Goal: Information Seeking & Learning: Check status

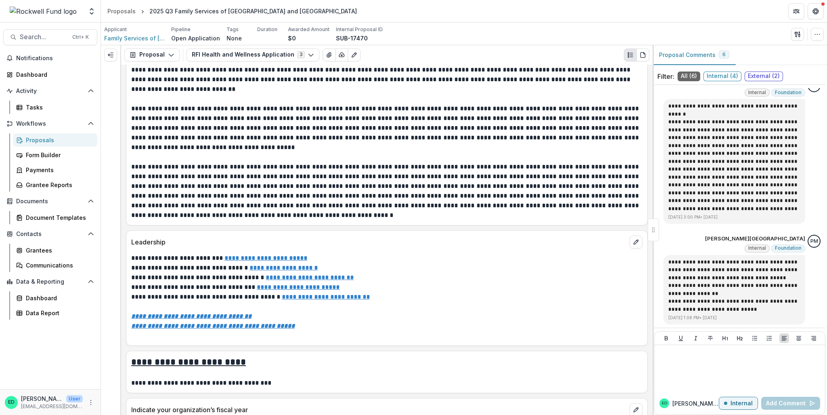
scroll to position [2171, 0]
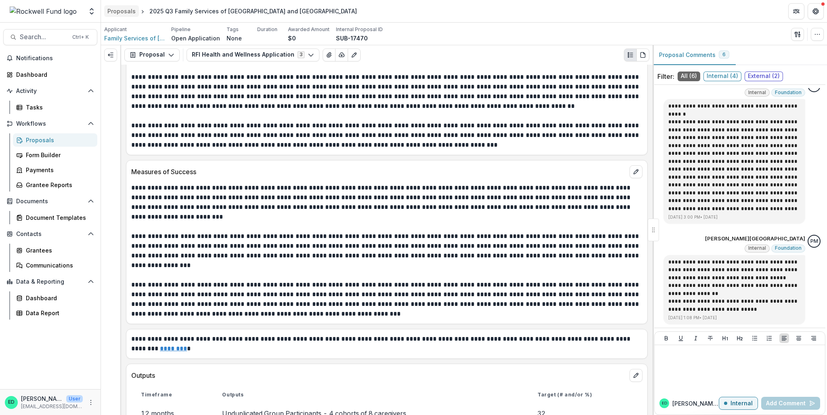
click at [109, 12] on div "Proposals" at bounding box center [121, 11] width 28 height 8
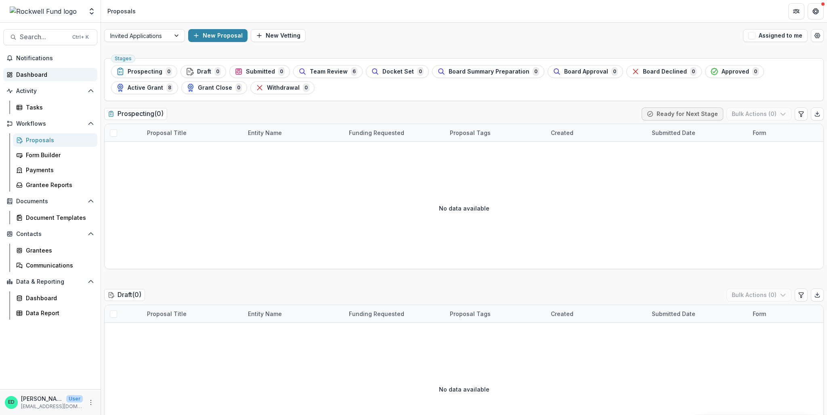
click at [37, 72] on div "Dashboard" at bounding box center [53, 74] width 75 height 8
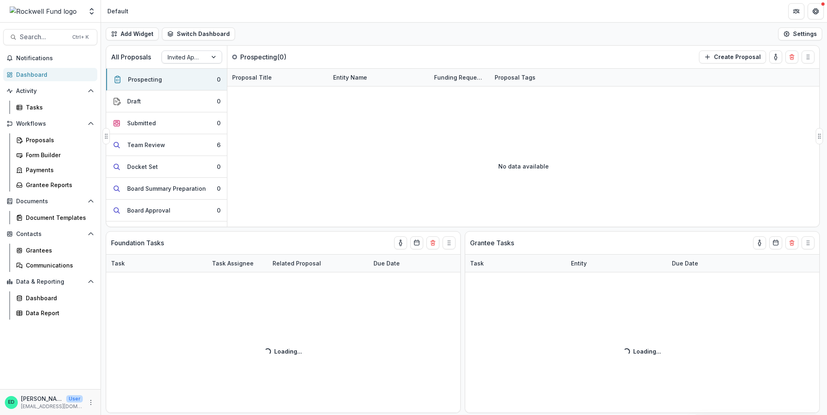
click at [186, 60] on div at bounding box center [185, 57] width 34 height 10
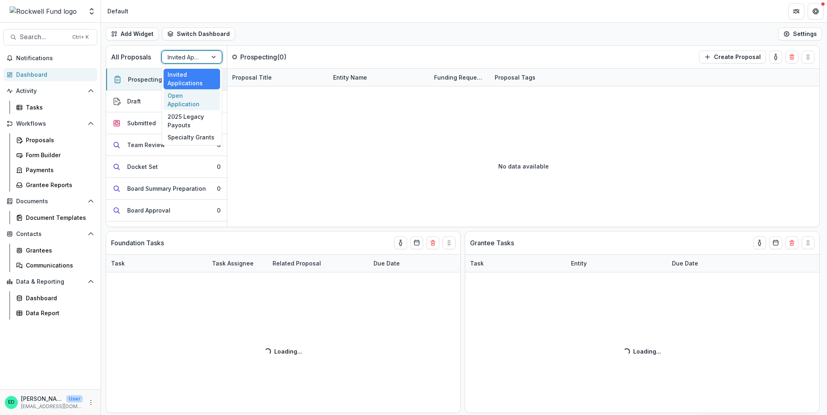
click at [191, 97] on div "Open Application" at bounding box center [192, 99] width 57 height 21
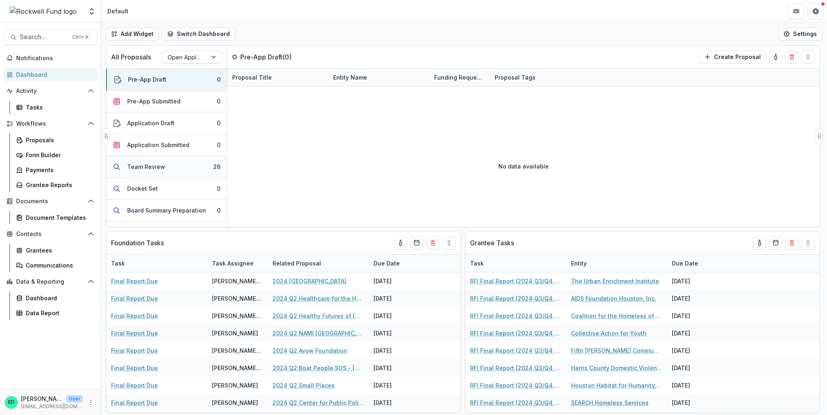
click at [169, 167] on button "Team Review 26" at bounding box center [166, 167] width 121 height 22
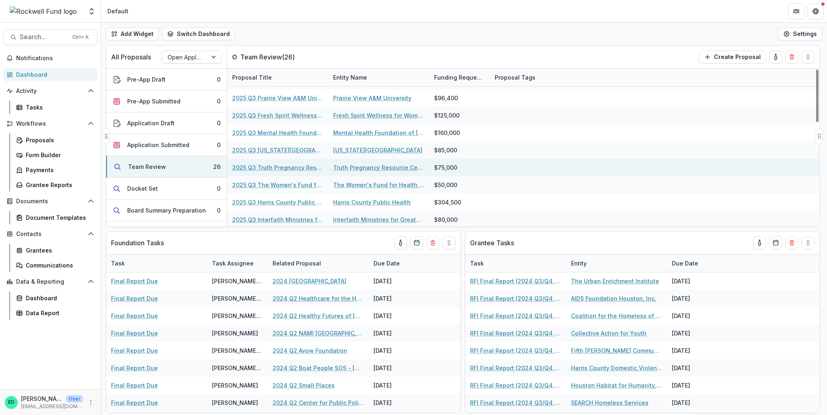
scroll to position [162, 0]
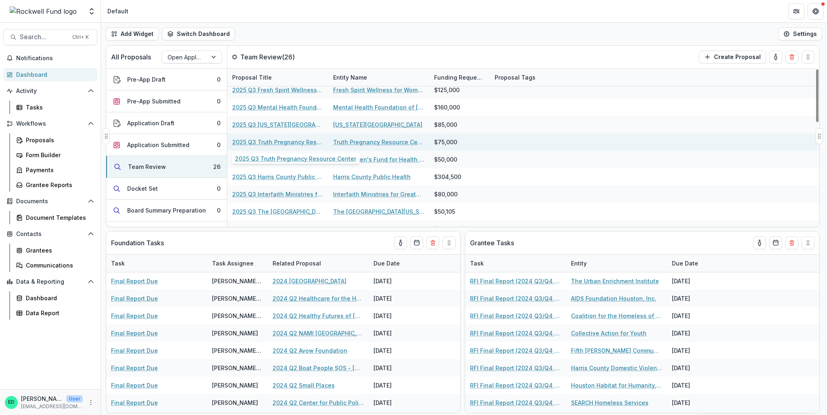
click at [281, 142] on link "2025 Q3 Truth Pregnancy Resource Center" at bounding box center [277, 142] width 91 height 8
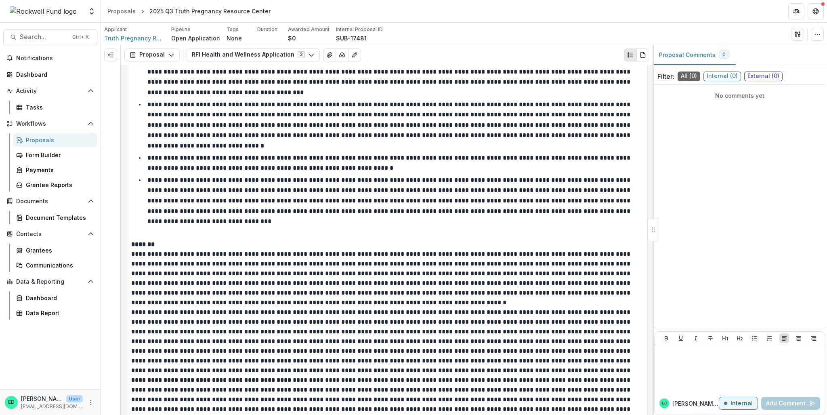
scroll to position [1898, 0]
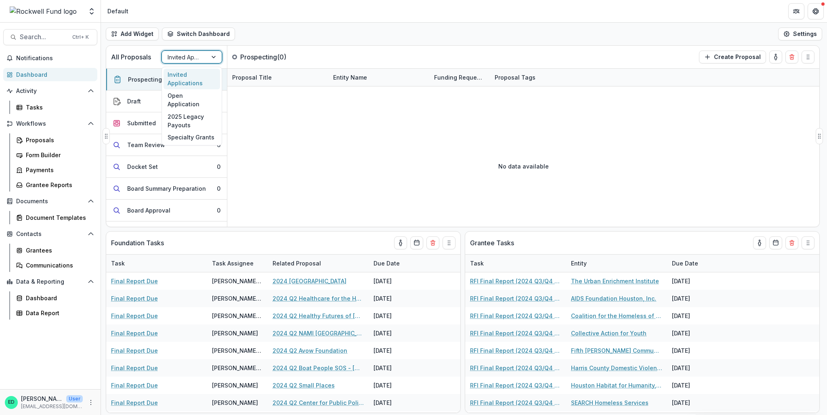
click at [186, 61] on div at bounding box center [185, 57] width 34 height 10
click at [192, 94] on div "Open Application" at bounding box center [192, 99] width 57 height 21
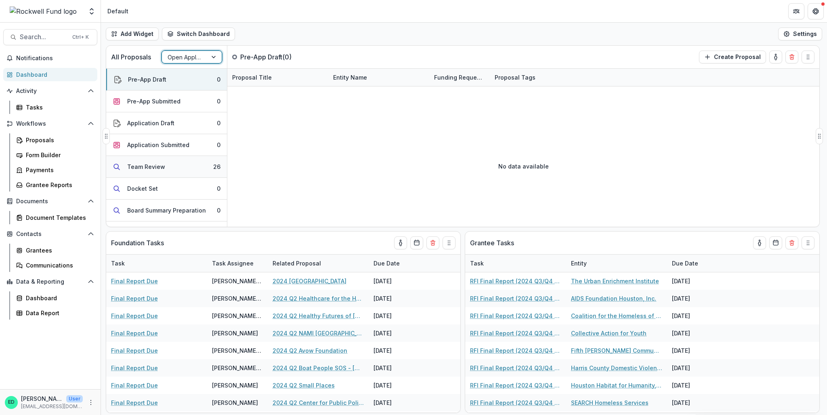
click at [200, 163] on button "Team Review 26" at bounding box center [166, 167] width 121 height 22
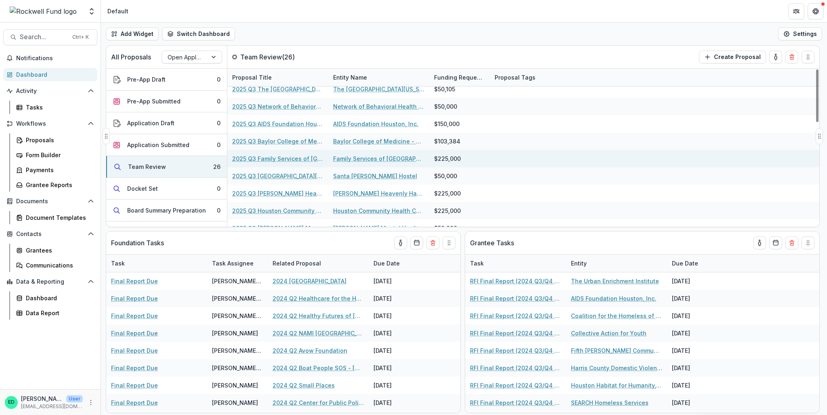
scroll to position [270, 0]
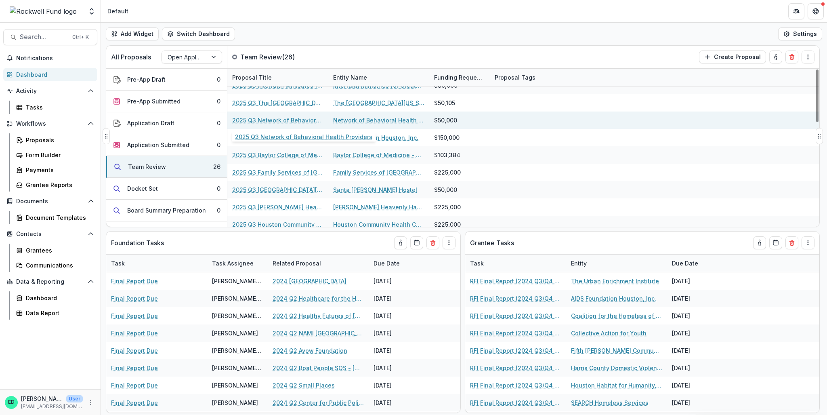
click at [275, 120] on link "2025 Q3 Network of Behavioral Health Providers" at bounding box center [277, 120] width 91 height 8
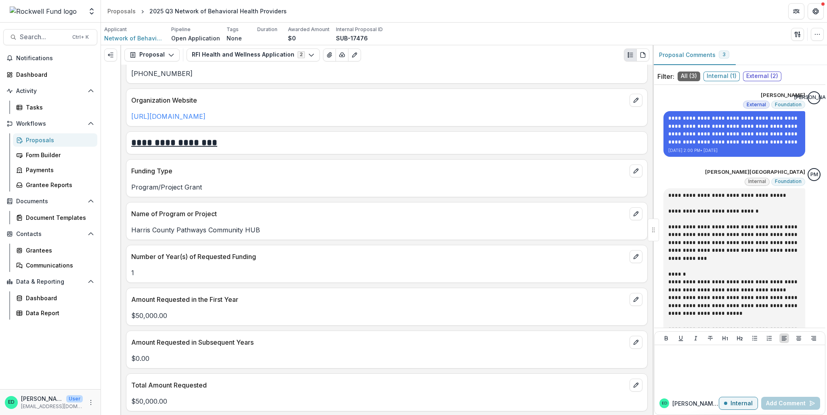
scroll to position [888, 0]
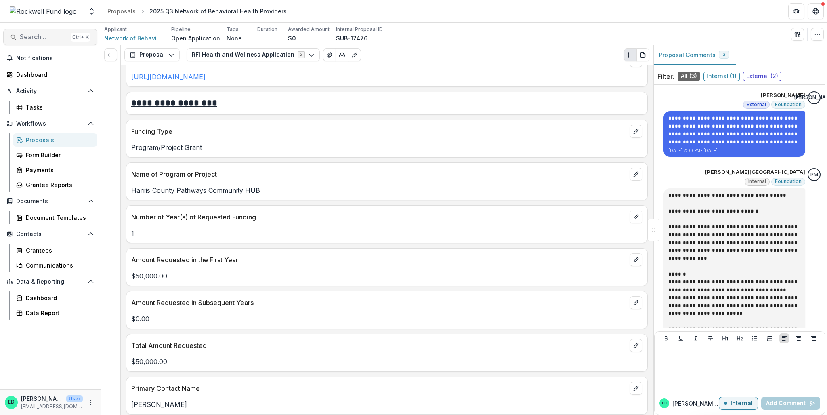
click at [50, 41] on span "Search..." at bounding box center [44, 37] width 48 height 8
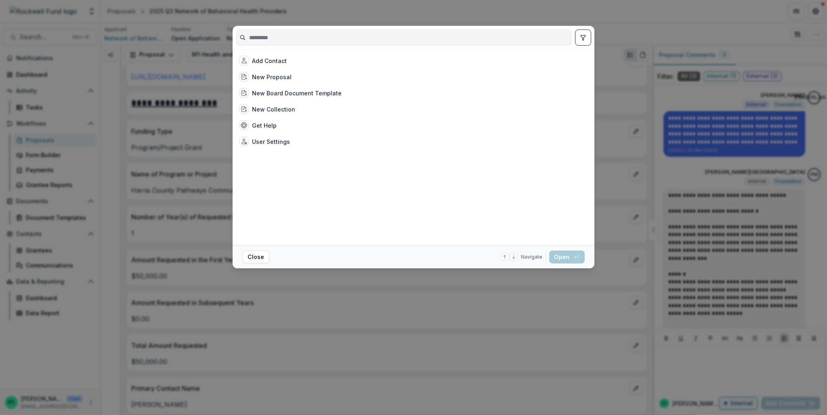
click at [133, 21] on div "Add Contact New Proposal New Board Document Template New Collection Get Help Us…" at bounding box center [413, 207] width 827 height 415
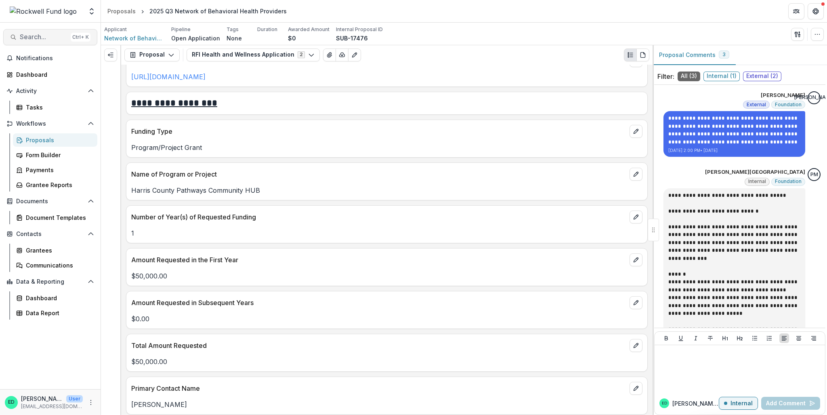
click at [46, 36] on span "Search..." at bounding box center [44, 37] width 48 height 8
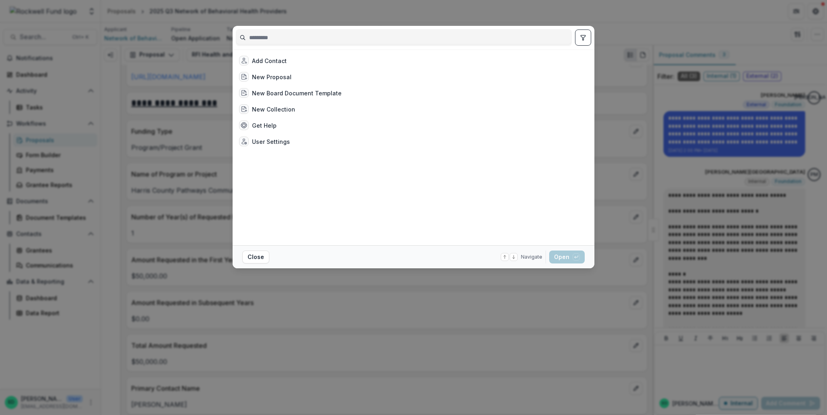
click at [618, 20] on div "Add Contact New Proposal New Board Document Template New Collection Get Help Us…" at bounding box center [413, 207] width 827 height 415
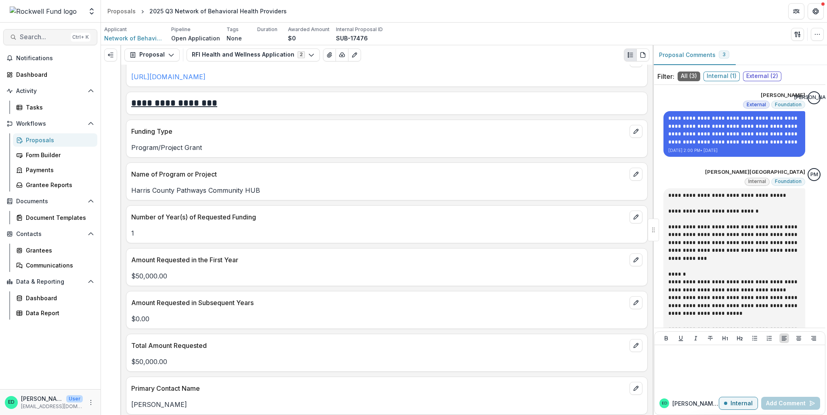
click at [51, 43] on button "Search... Ctrl + K" at bounding box center [50, 37] width 94 height 16
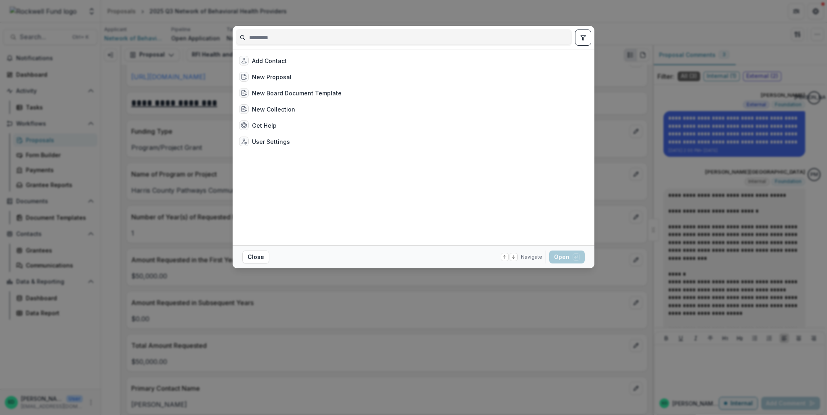
click at [52, 59] on div "Add Contact New Proposal New Board Document Template New Collection Get Help Us…" at bounding box center [413, 207] width 827 height 415
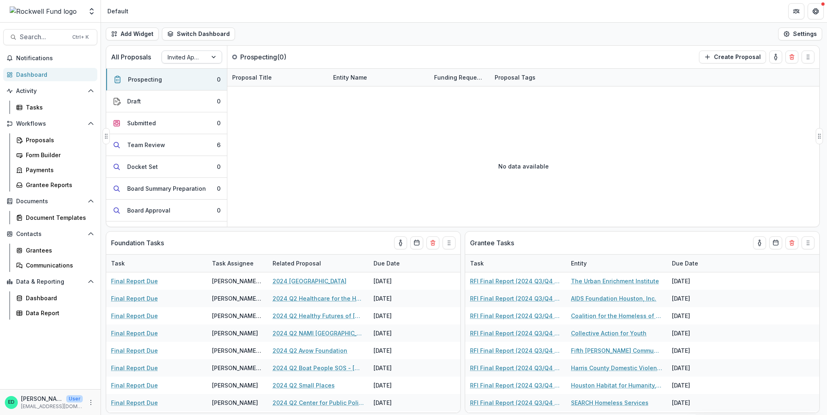
click at [185, 54] on div at bounding box center [185, 57] width 34 height 10
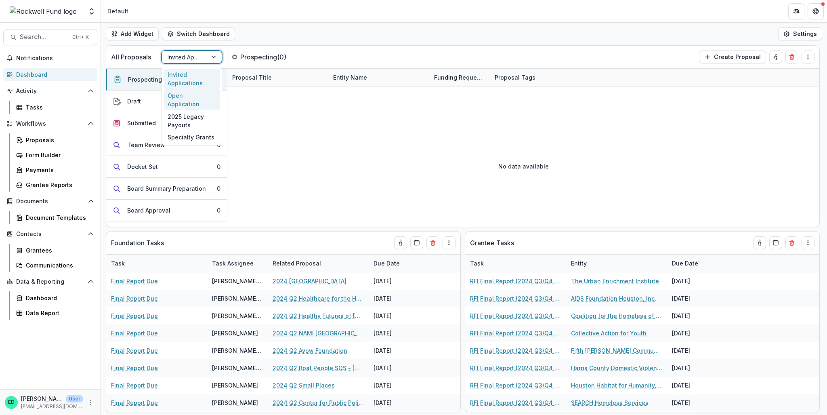
click at [190, 96] on div "Open Application" at bounding box center [192, 99] width 57 height 21
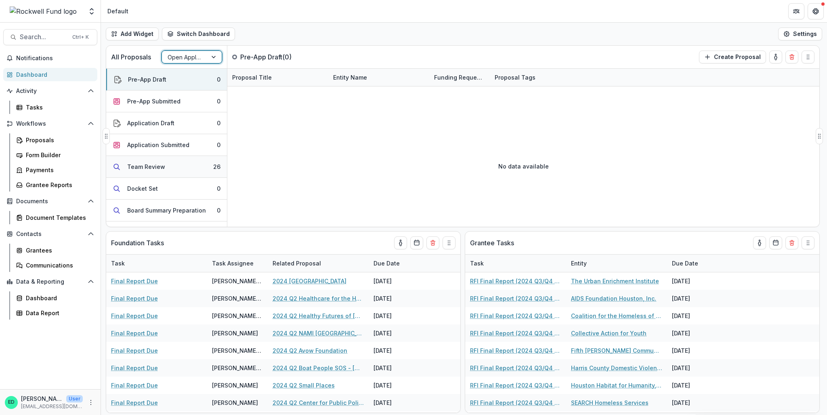
click at [208, 172] on button "Team Review 26" at bounding box center [166, 167] width 121 height 22
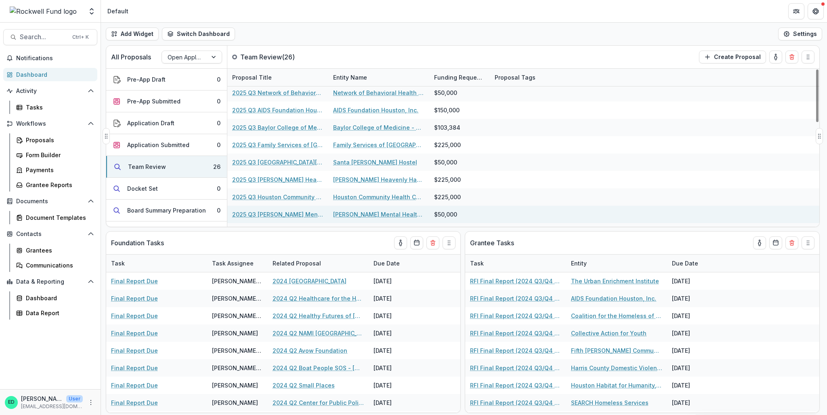
scroll to position [311, 0]
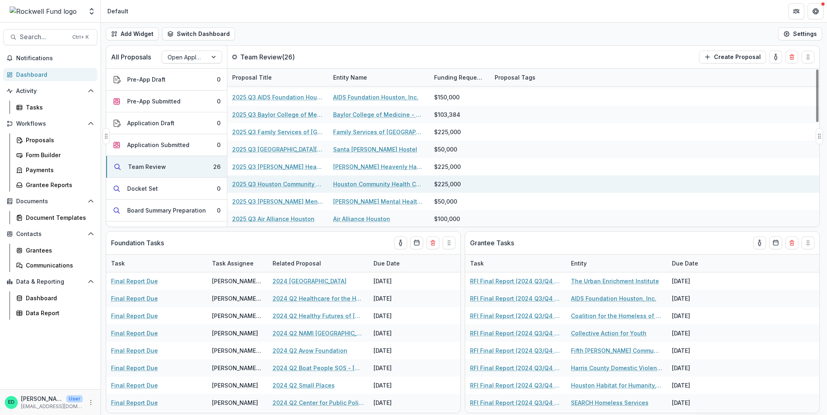
click at [286, 186] on link "2025 Q3 Houston Community Health Centers (dba Vecino Health Centers)" at bounding box center [277, 184] width 91 height 8
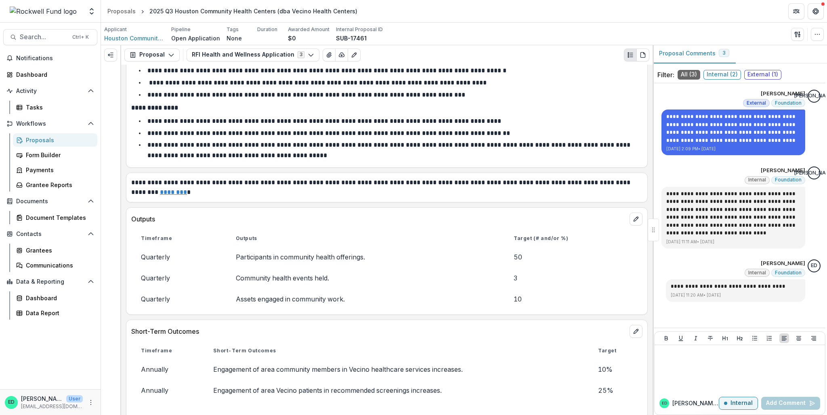
scroll to position [2787, 0]
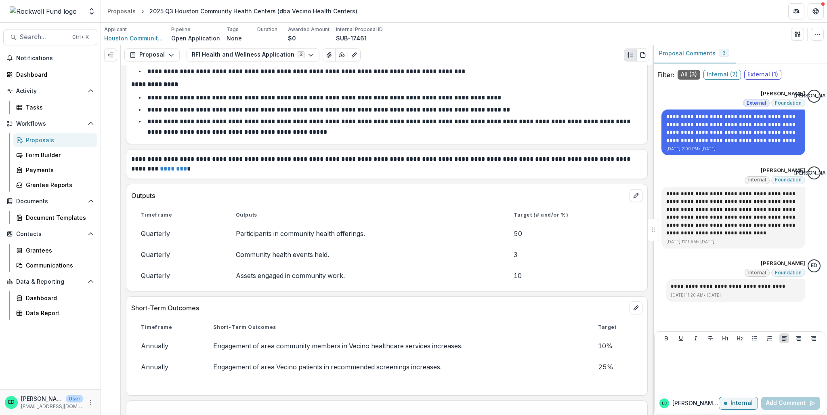
click at [325, 265] on td "Assets engaged in community work." at bounding box center [365, 275] width 278 height 21
click at [299, 244] on td "Community health events held." at bounding box center [365, 254] width 278 height 21
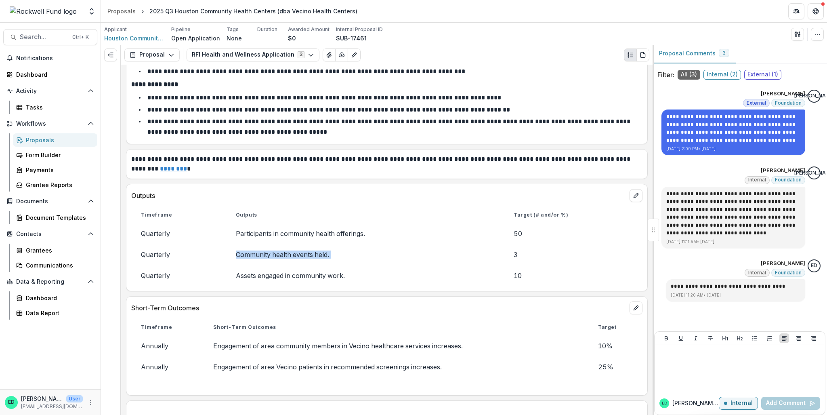
click at [299, 244] on td "Community health events held." at bounding box center [365, 254] width 278 height 21
click at [305, 223] on td "Participants in community health offerings." at bounding box center [365, 233] width 278 height 21
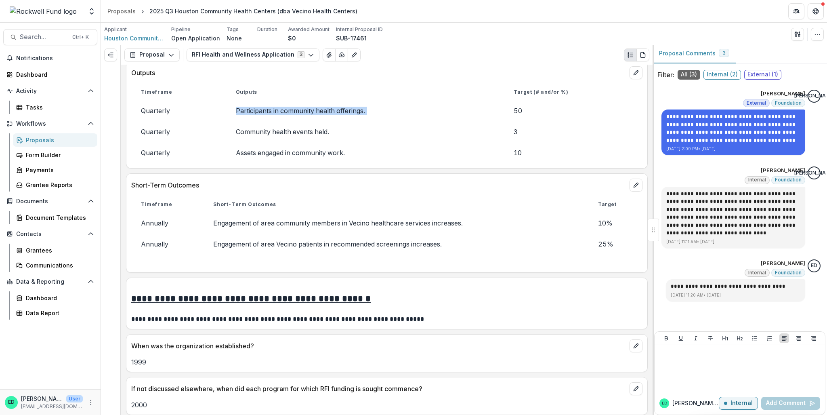
scroll to position [2948, 0]
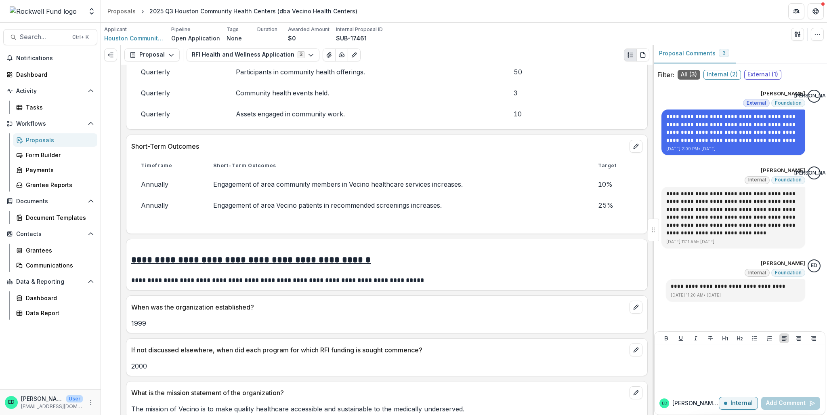
click at [365, 195] on td "Engagement of area Vecino patients in recommended screenings increases." at bounding box center [396, 205] width 385 height 21
click at [355, 174] on td "Engagement of area community members in Vecino healthcare services increases." at bounding box center [396, 184] width 385 height 21
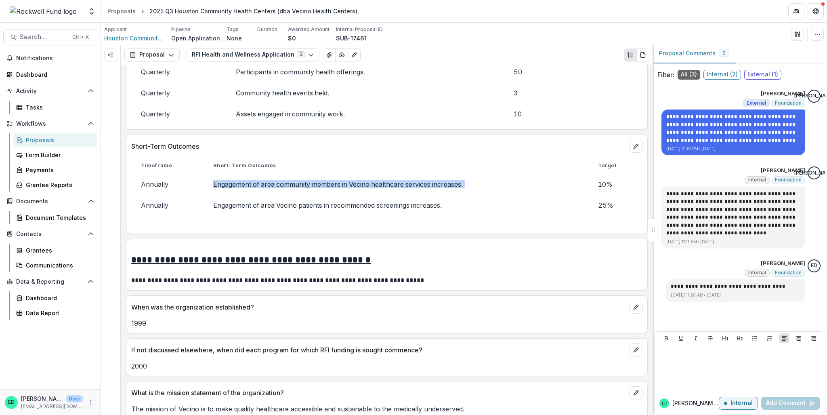
click at [355, 174] on td "Engagement of area community members in Vecino healthcare services increases." at bounding box center [396, 184] width 385 height 21
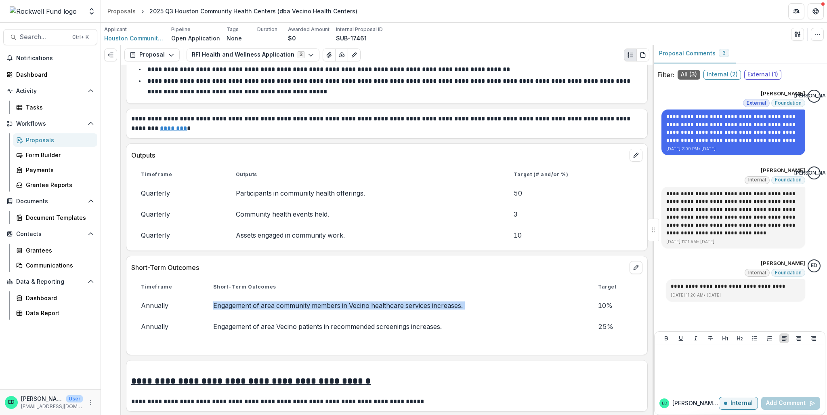
scroll to position [2746, 0]
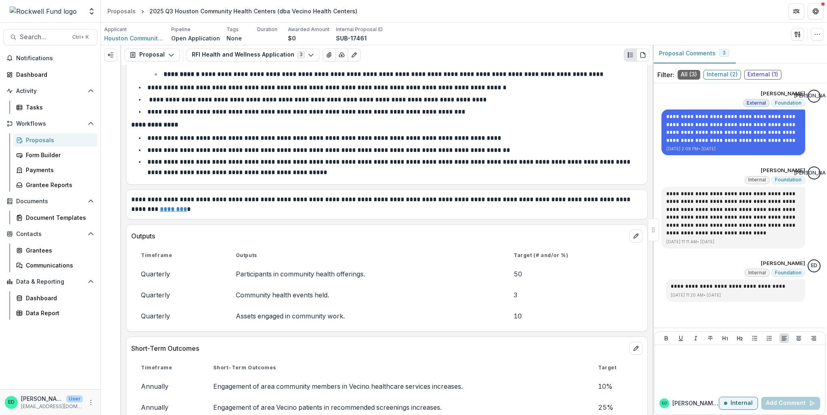
click at [300, 263] on td "Participants in community health offerings." at bounding box center [365, 273] width 278 height 21
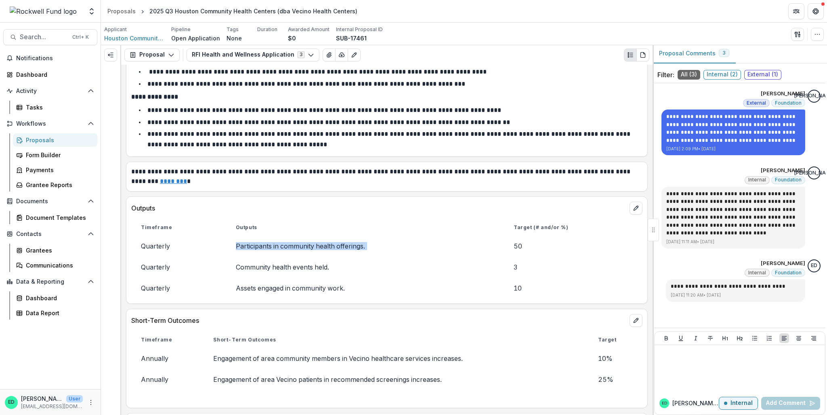
scroll to position [2787, 0]
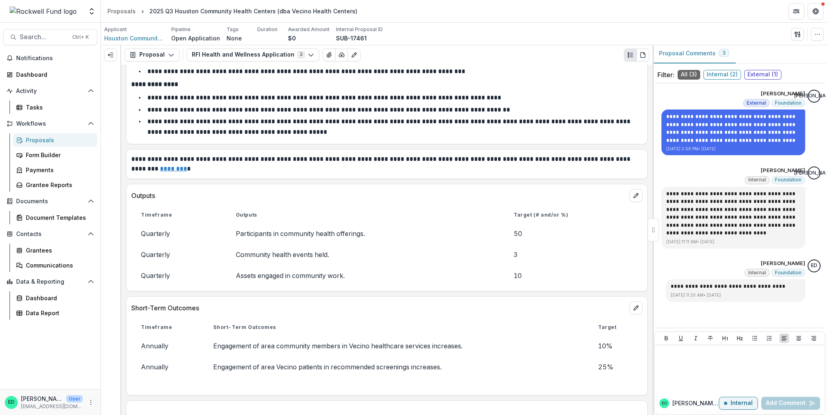
click at [340, 298] on td "Engagement of area community members in Vecino healthcare services increases." at bounding box center [396, 345] width 385 height 21
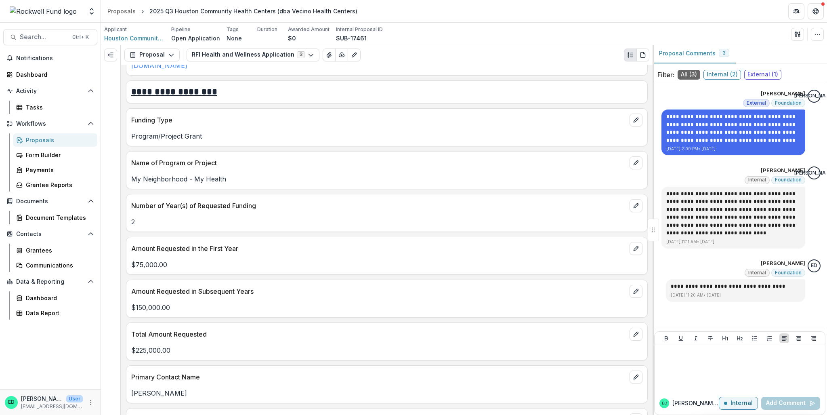
scroll to position [888, 0]
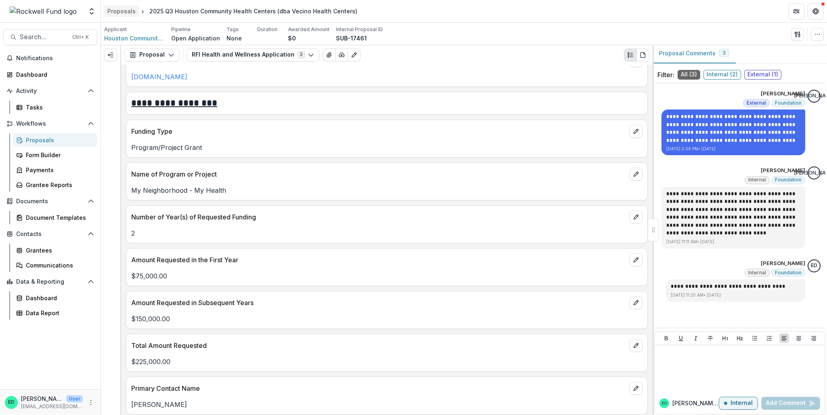
click at [120, 7] on div "Proposals" at bounding box center [121, 11] width 28 height 8
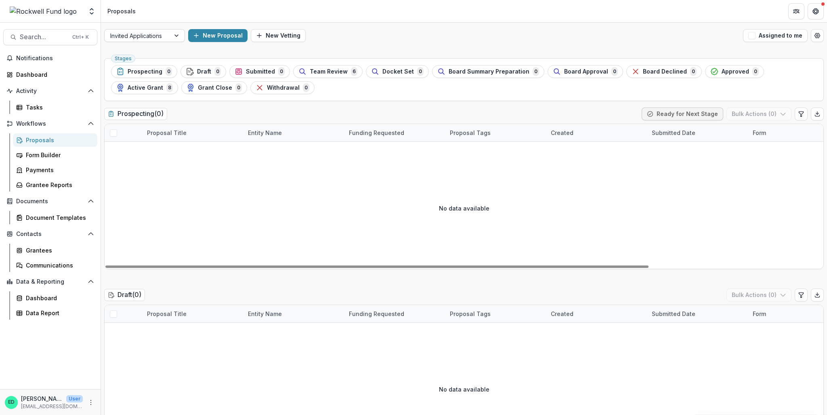
click at [159, 39] on div at bounding box center [137, 36] width 54 height 10
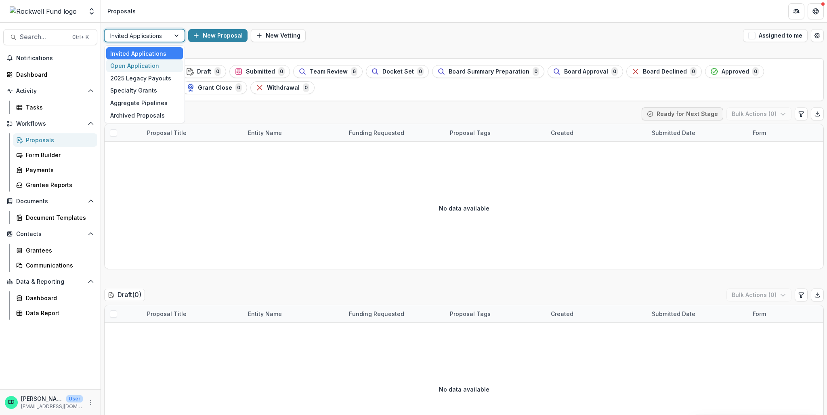
click at [149, 65] on div "Open Application" at bounding box center [144, 65] width 77 height 13
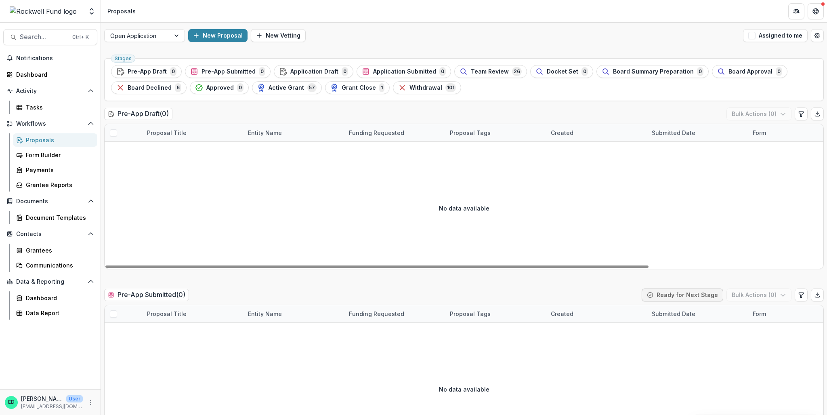
click at [463, 62] on div "Stages Pre-App Draft 0 Pre-App Submitted 0 Application Draft 0 Application Subm…" at bounding box center [464, 79] width 720 height 43
click at [475, 74] on span "Team Review" at bounding box center [490, 71] width 38 height 7
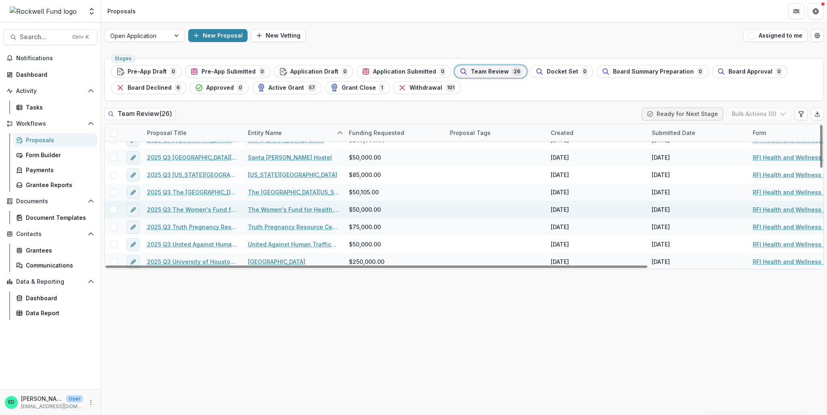
scroll to position [324, 0]
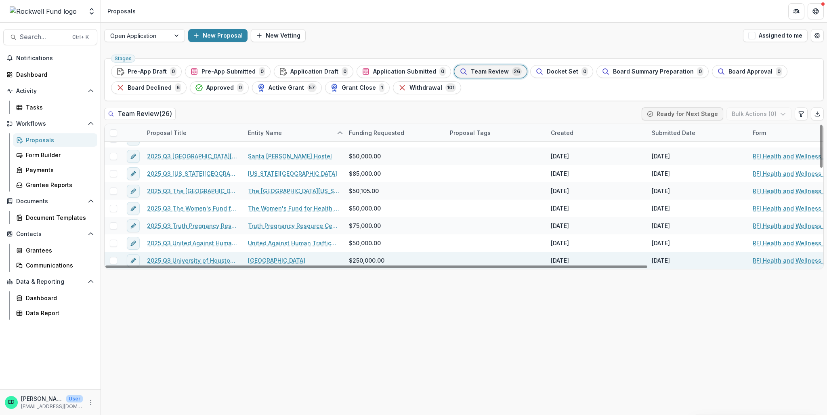
click at [207, 258] on link "2025 Q3 University of Houston Foundation" at bounding box center [192, 260] width 91 height 8
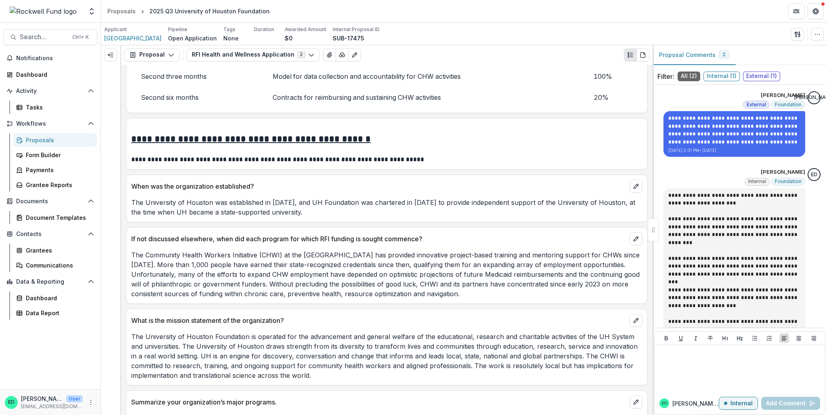
scroll to position [2706, 0]
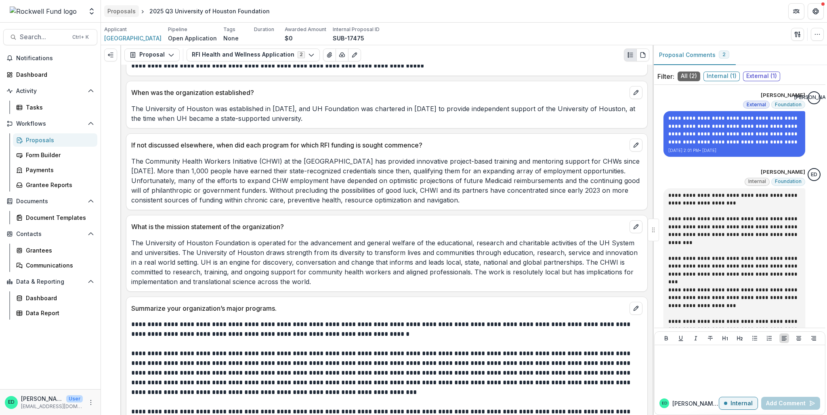
drag, startPoint x: 115, startPoint y: 2, endPoint x: 112, endPoint y: 13, distance: 11.7
click at [115, 2] on header "Proposals 2025 Q3 University of Houston Foundation" at bounding box center [464, 11] width 726 height 22
click at [112, 13] on div "Proposals" at bounding box center [121, 11] width 28 height 8
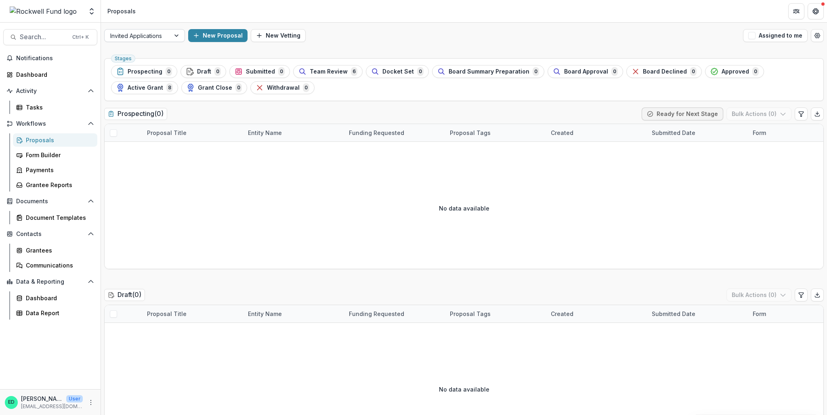
click at [171, 38] on div at bounding box center [177, 35] width 15 height 12
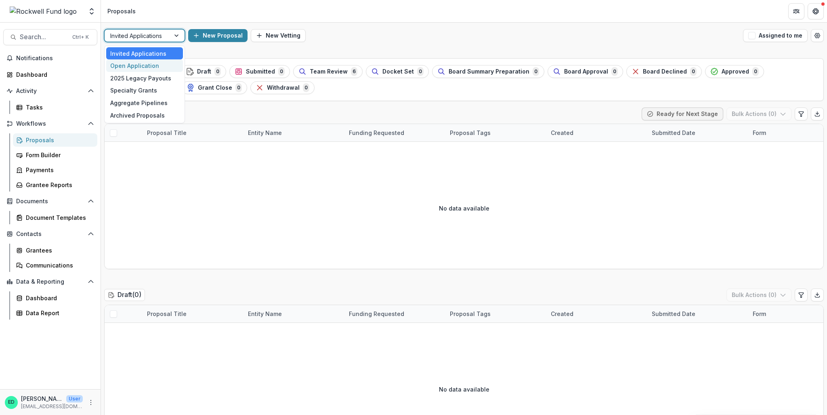
click at [162, 62] on div "Open Application" at bounding box center [144, 65] width 77 height 13
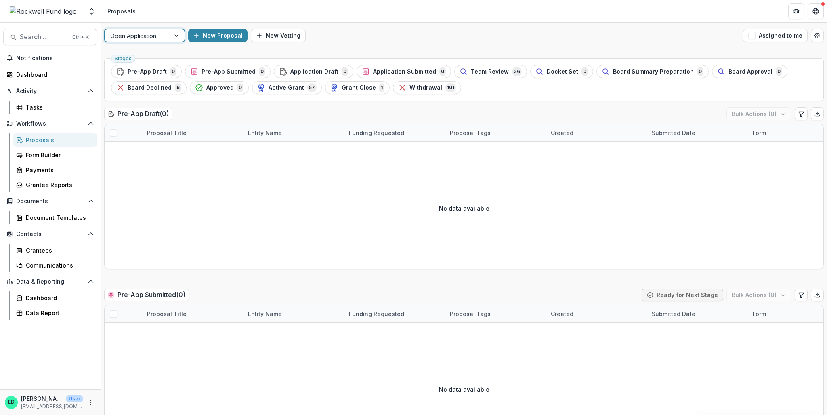
click at [489, 63] on div "Stages Pre-App Draft 0 Pre-App Submitted 0 Application Draft 0 Application Subm…" at bounding box center [464, 79] width 720 height 43
click at [489, 72] on span "Team Review" at bounding box center [490, 71] width 38 height 7
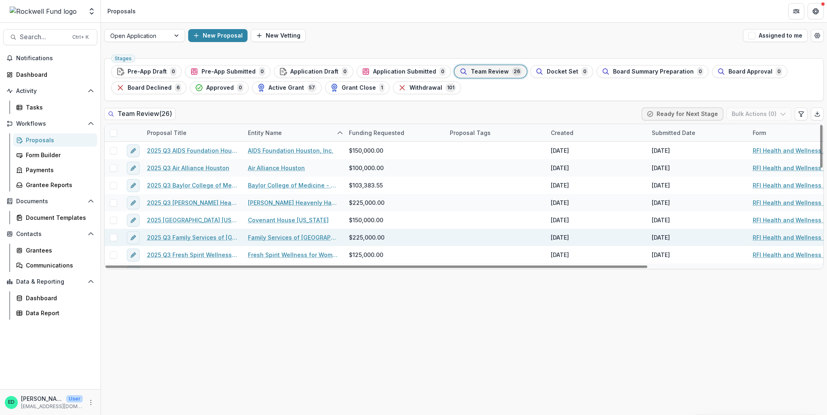
click at [203, 237] on link "2025 Q3 Family Services of [GEOGRAPHIC_DATA] and [GEOGRAPHIC_DATA]" at bounding box center [192, 237] width 91 height 8
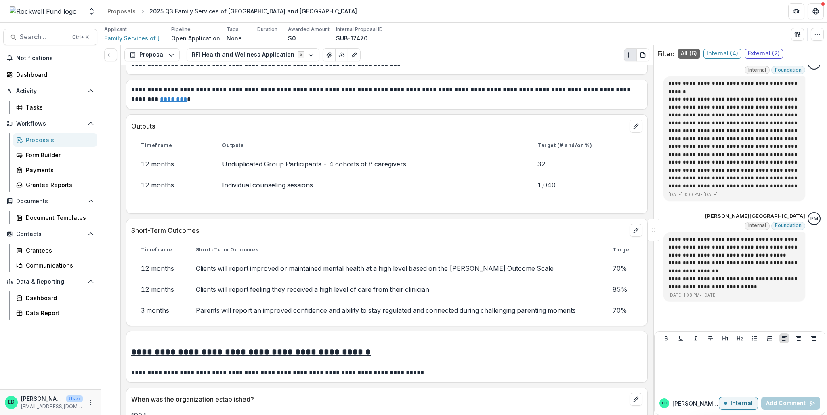
scroll to position [2423, 0]
